Goal: Task Accomplishment & Management: Manage account settings

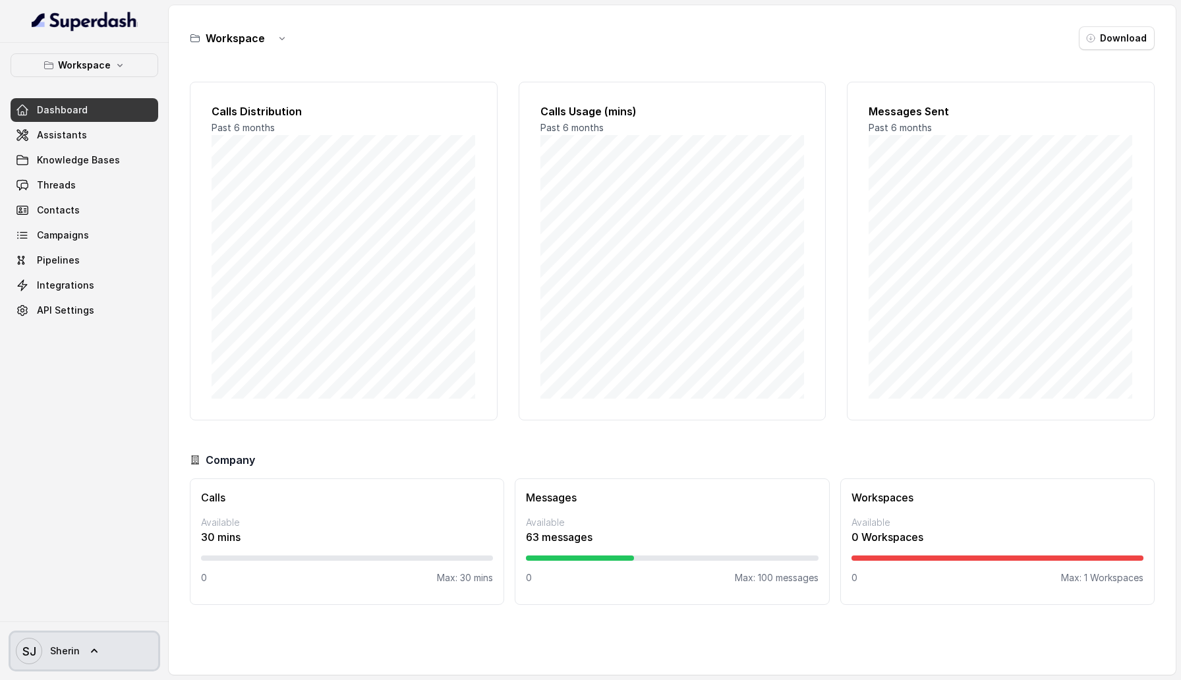
click at [76, 650] on span "Sherin" at bounding box center [65, 650] width 30 height 13
click at [78, 620] on div "Logout" at bounding box center [84, 613] width 112 height 16
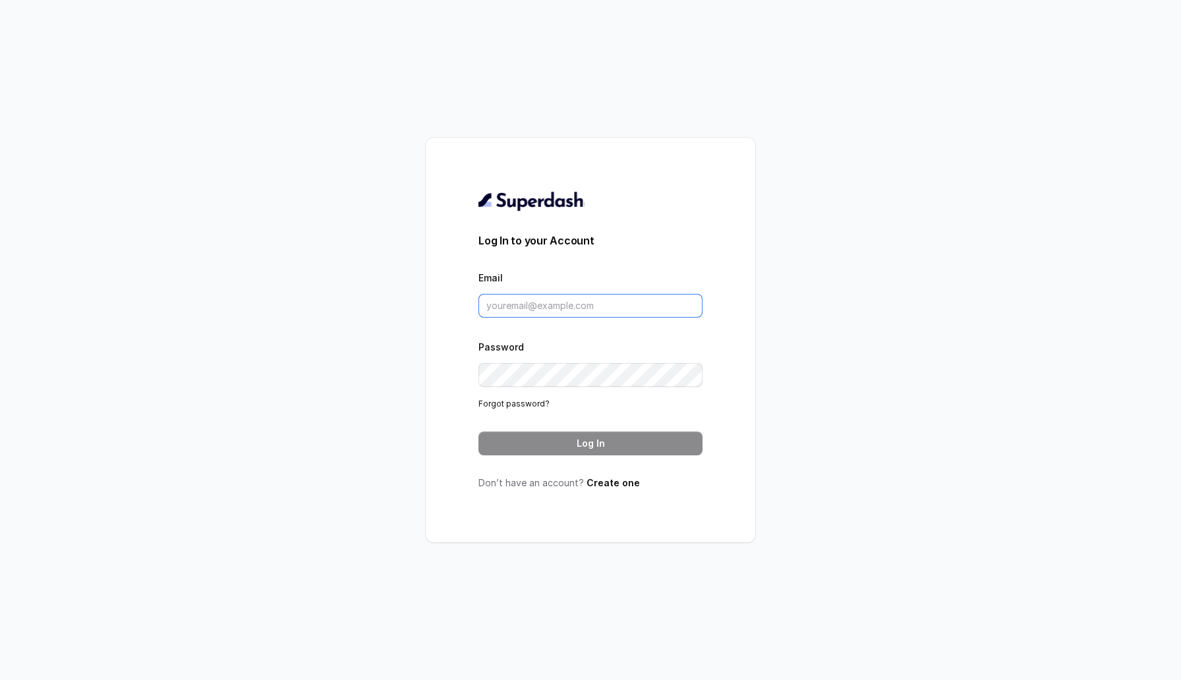
click at [534, 308] on input "Email" at bounding box center [590, 306] width 224 height 24
paste input "vivekatsuperdash2@gmail.com"
type input "vivekatsuperdash2@gmail.com"
click at [605, 436] on button "Log In" at bounding box center [590, 444] width 224 height 24
click at [497, 453] on button "Log In" at bounding box center [590, 444] width 224 height 24
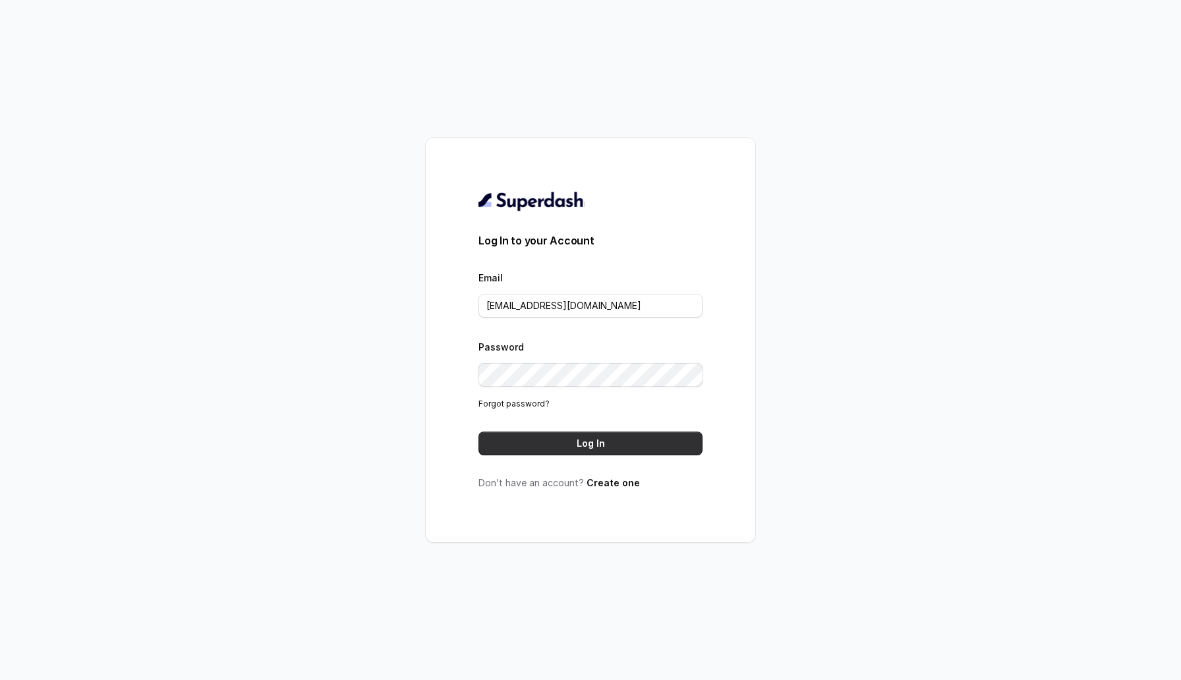
click at [507, 446] on button "Log In" at bounding box center [590, 444] width 224 height 24
click at [500, 441] on button "Log In" at bounding box center [590, 444] width 224 height 24
click at [475, 374] on div "Log In to your Account Email vivekatsuperdash2@gmail.com Password Forgot passwo…" at bounding box center [590, 340] width 329 height 405
click at [478, 427] on div "Log In to your Account Email vivekatsuperdash2@gmail.com Password Forgot passwo…" at bounding box center [590, 340] width 329 height 405
click at [528, 436] on button "Log In" at bounding box center [590, 444] width 224 height 24
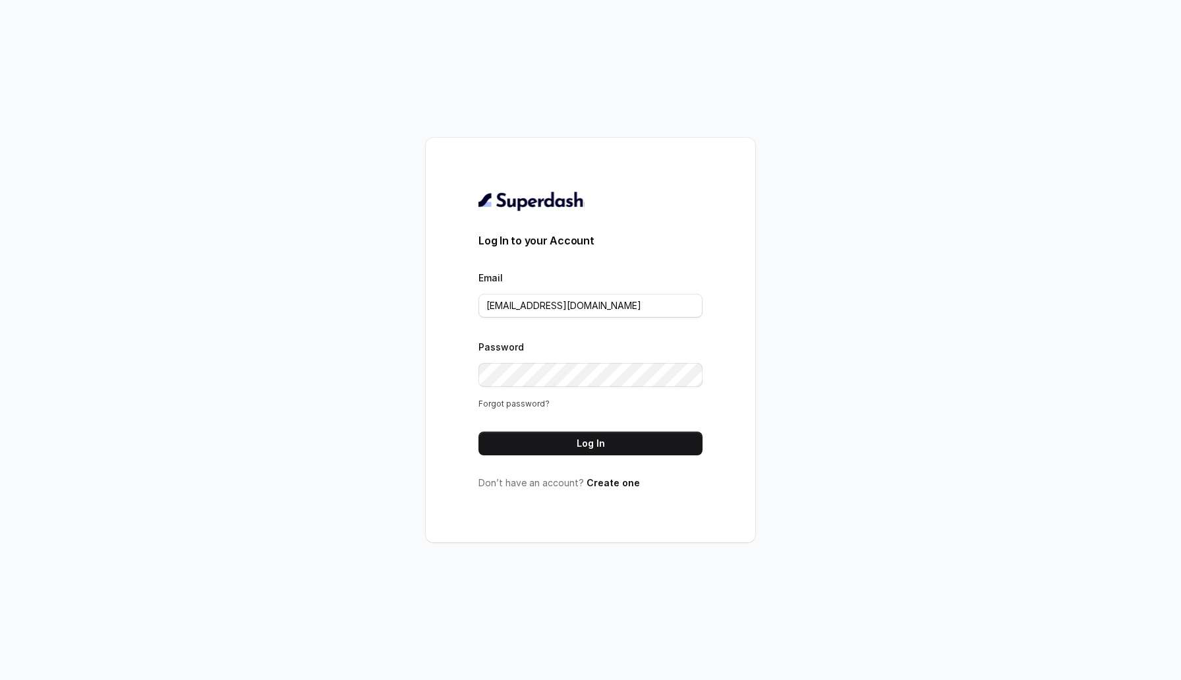
click at [505, 399] on link "Forgot password?" at bounding box center [513, 404] width 71 height 10
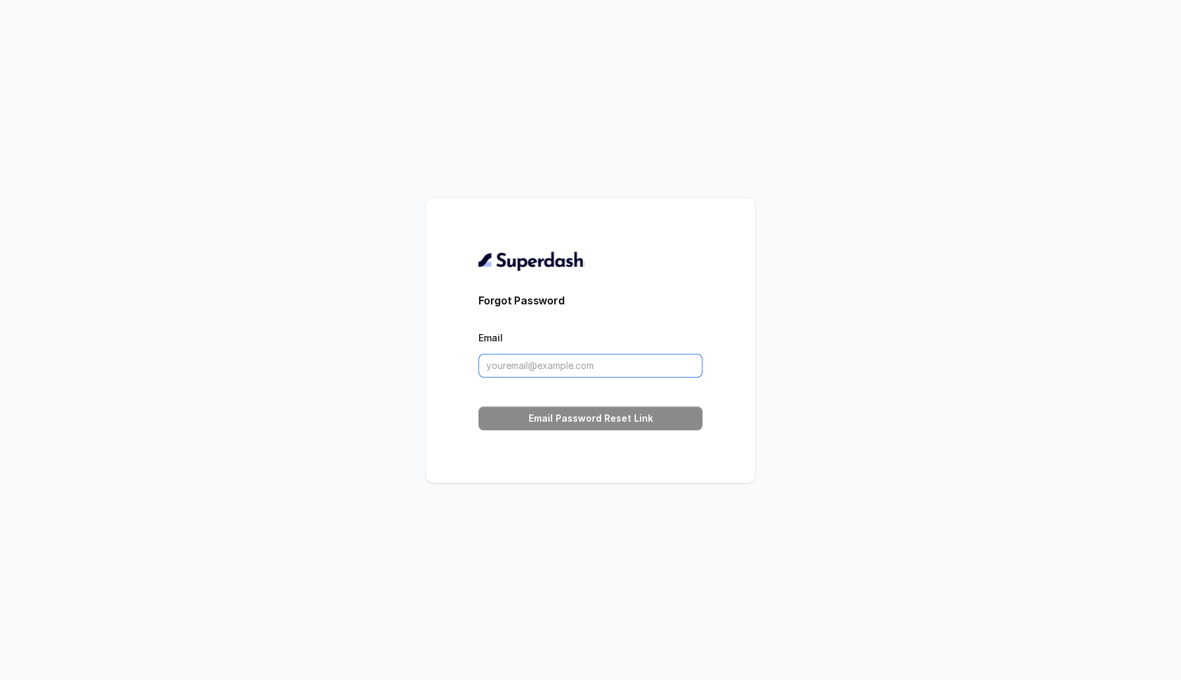
click at [550, 360] on input "Email" at bounding box center [590, 366] width 224 height 24
type input "vivekatsuperdash2@gmail.com"
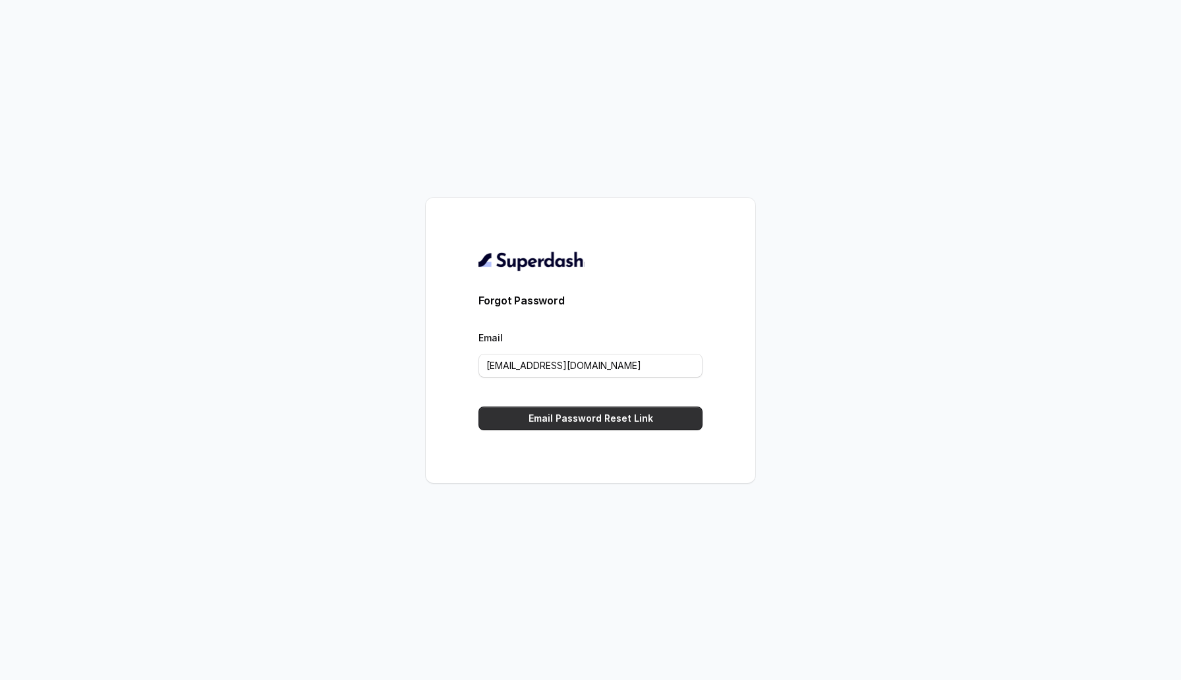
click at [497, 422] on button "Email Password Reset Link" at bounding box center [590, 419] width 224 height 24
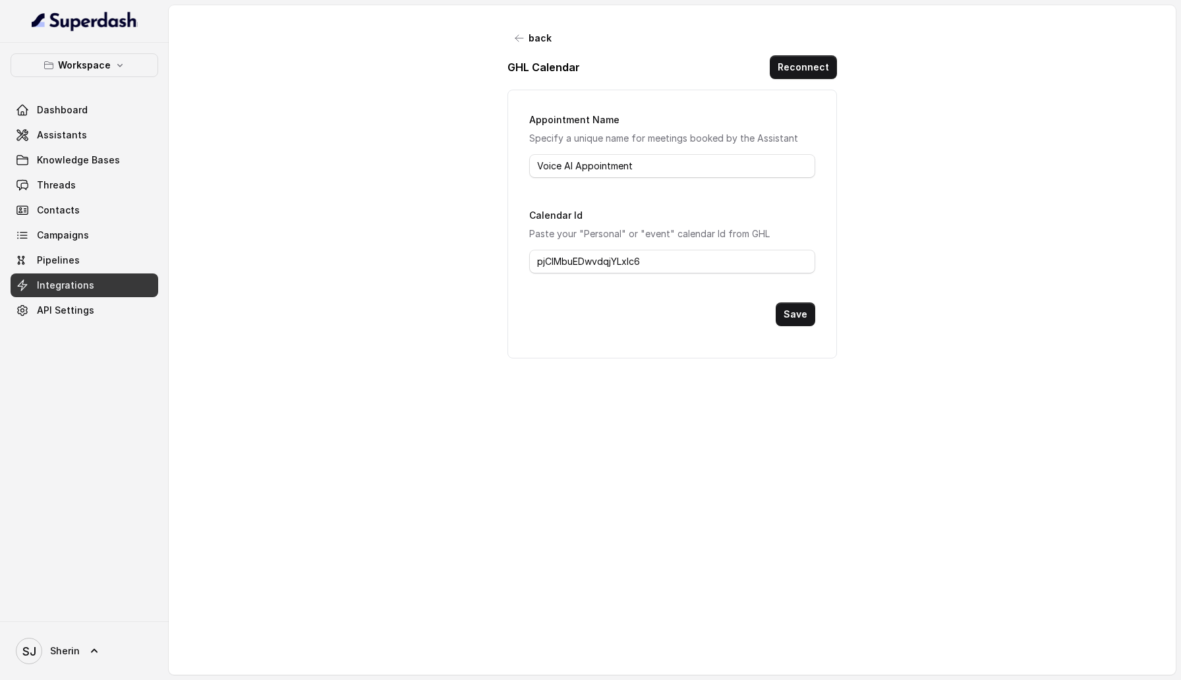
click at [97, 52] on div "Workspace Dashboard Assistants Knowledge Bases Threads Contacts Campaigns Pipel…" at bounding box center [84, 332] width 169 height 579
click at [97, 57] on p "Workspace" at bounding box center [84, 65] width 53 height 16
click at [281, 149] on div "Workspace Dashboard Assistants Knowledge Bases Threads Contacts Campaigns Pipel…" at bounding box center [590, 340] width 1181 height 680
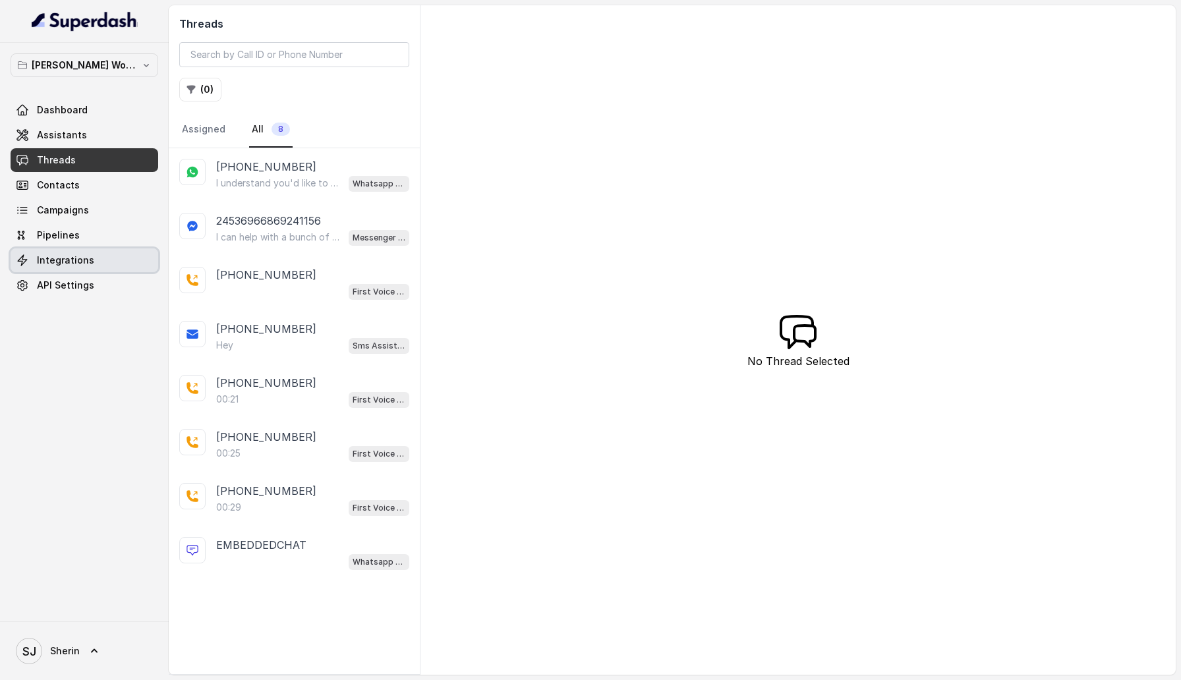
click at [92, 267] on link "Integrations" at bounding box center [85, 260] width 148 height 24
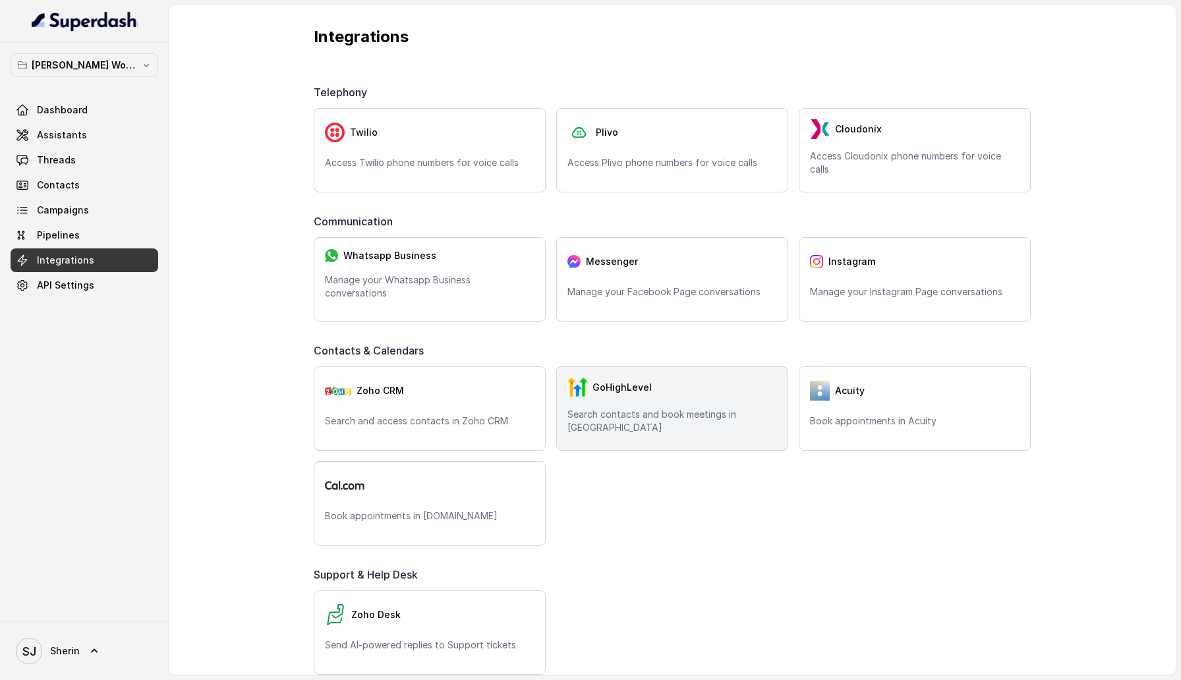
click at [649, 406] on div "GoHighLevel Search contacts and book meetings in GHL" at bounding box center [672, 408] width 232 height 84
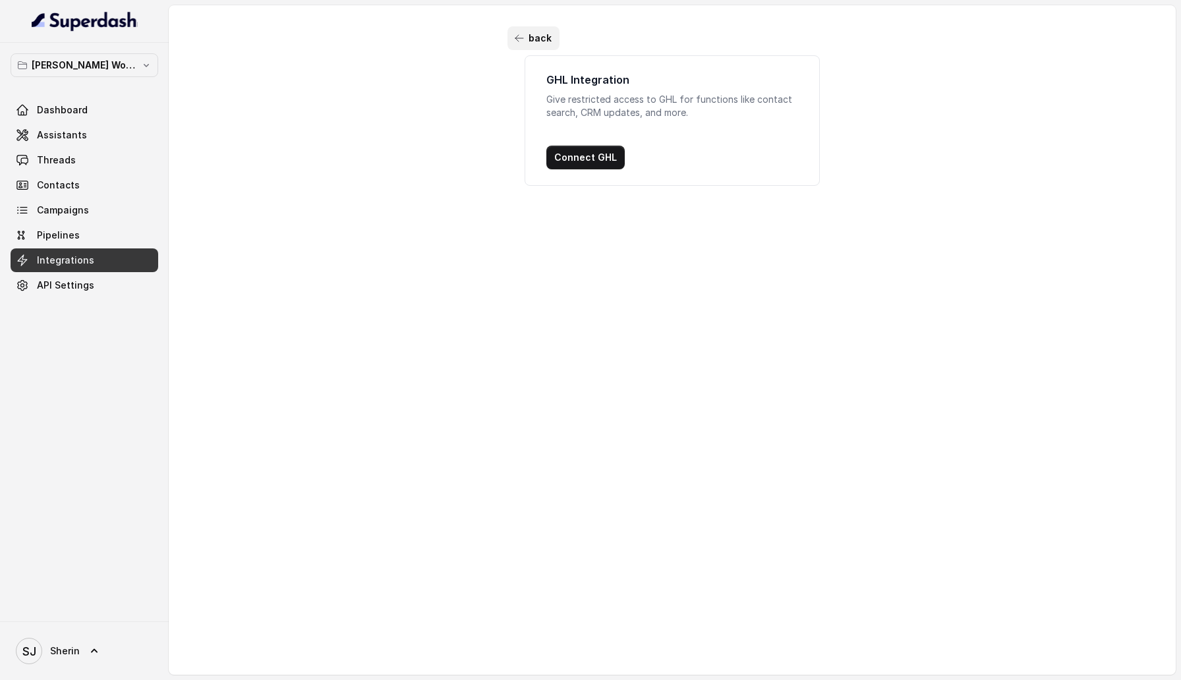
click at [542, 40] on button "back" at bounding box center [533, 38] width 52 height 24
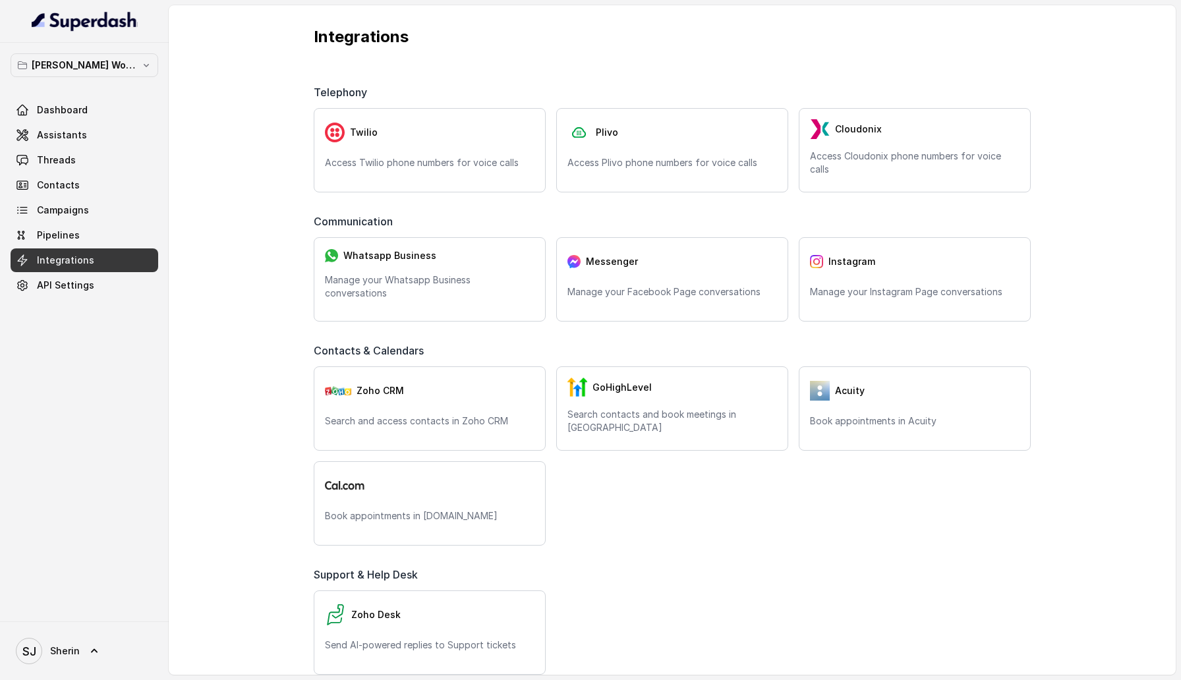
click at [124, 147] on div "Dashboard Assistants Threads Contacts Campaigns Pipelines Integrations API Sett…" at bounding box center [85, 197] width 148 height 199
click at [123, 131] on link "Assistants" at bounding box center [85, 135] width 148 height 24
